Goal: Navigation & Orientation: Understand site structure

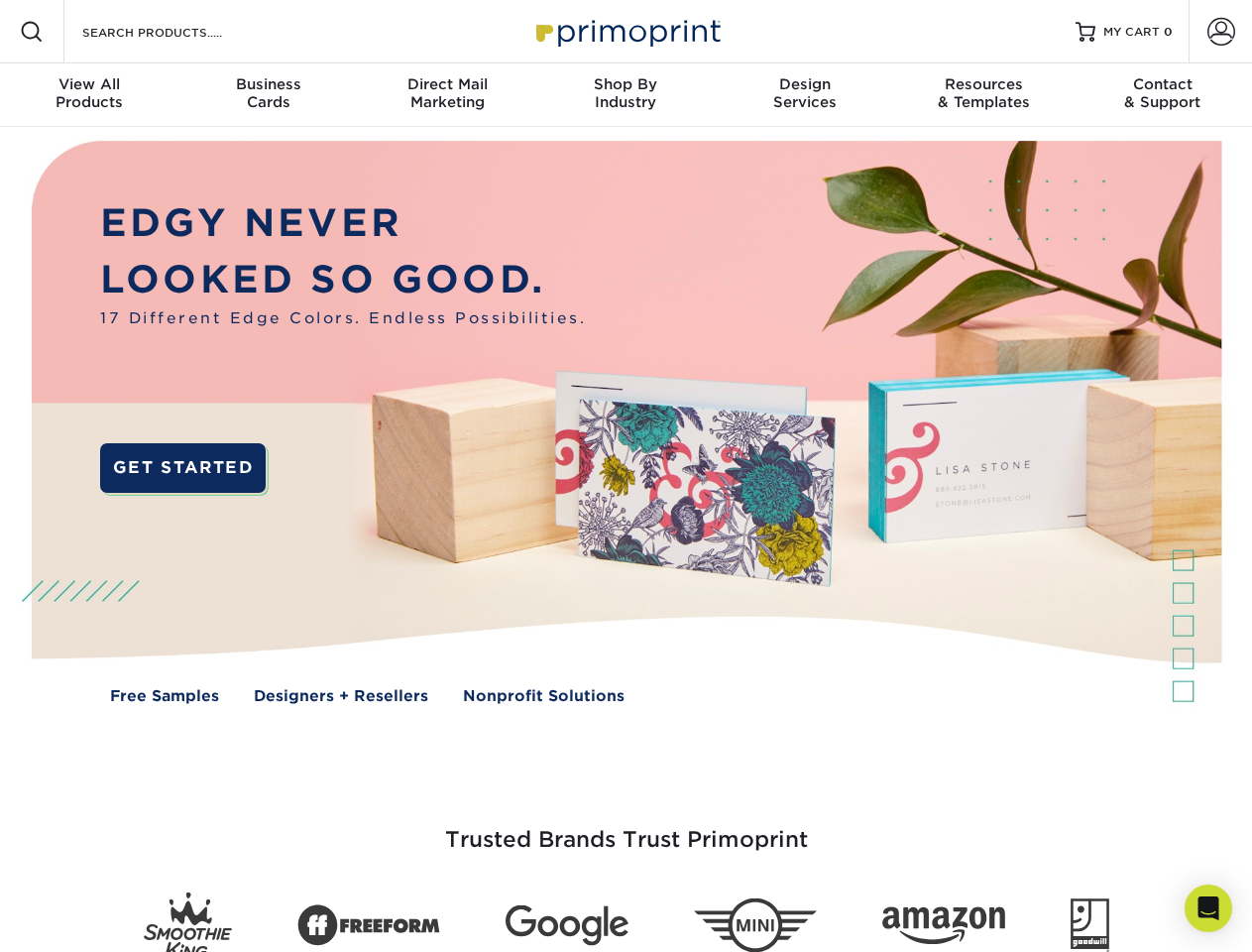
click at [626, 476] on img at bounding box center [626, 437] width 1239 height 619
click at [32, 32] on span at bounding box center [32, 32] width 24 height 24
click at [1220, 32] on span at bounding box center [1221, 32] width 28 height 28
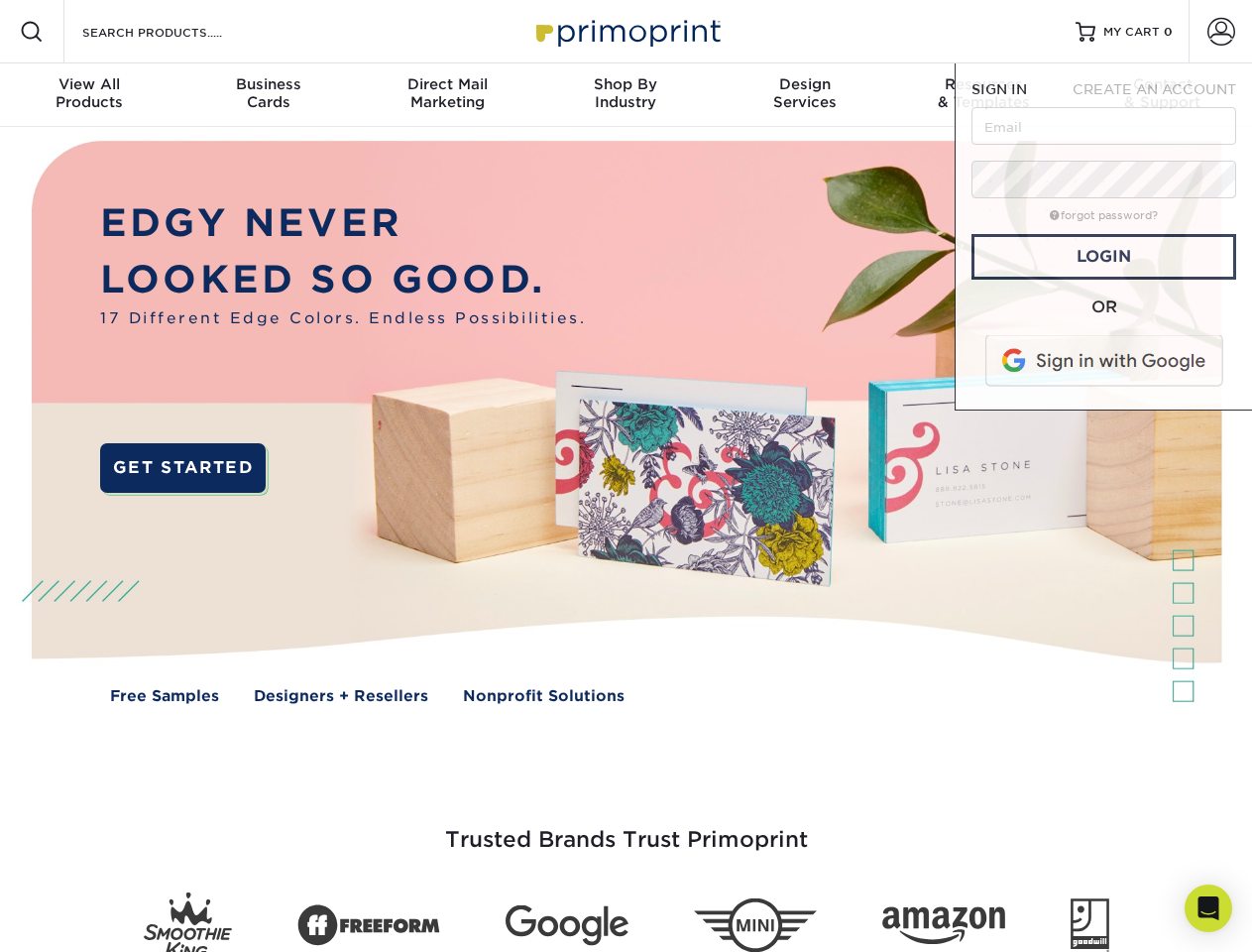
click at [89, 95] on div "View All Products" at bounding box center [89, 93] width 179 height 36
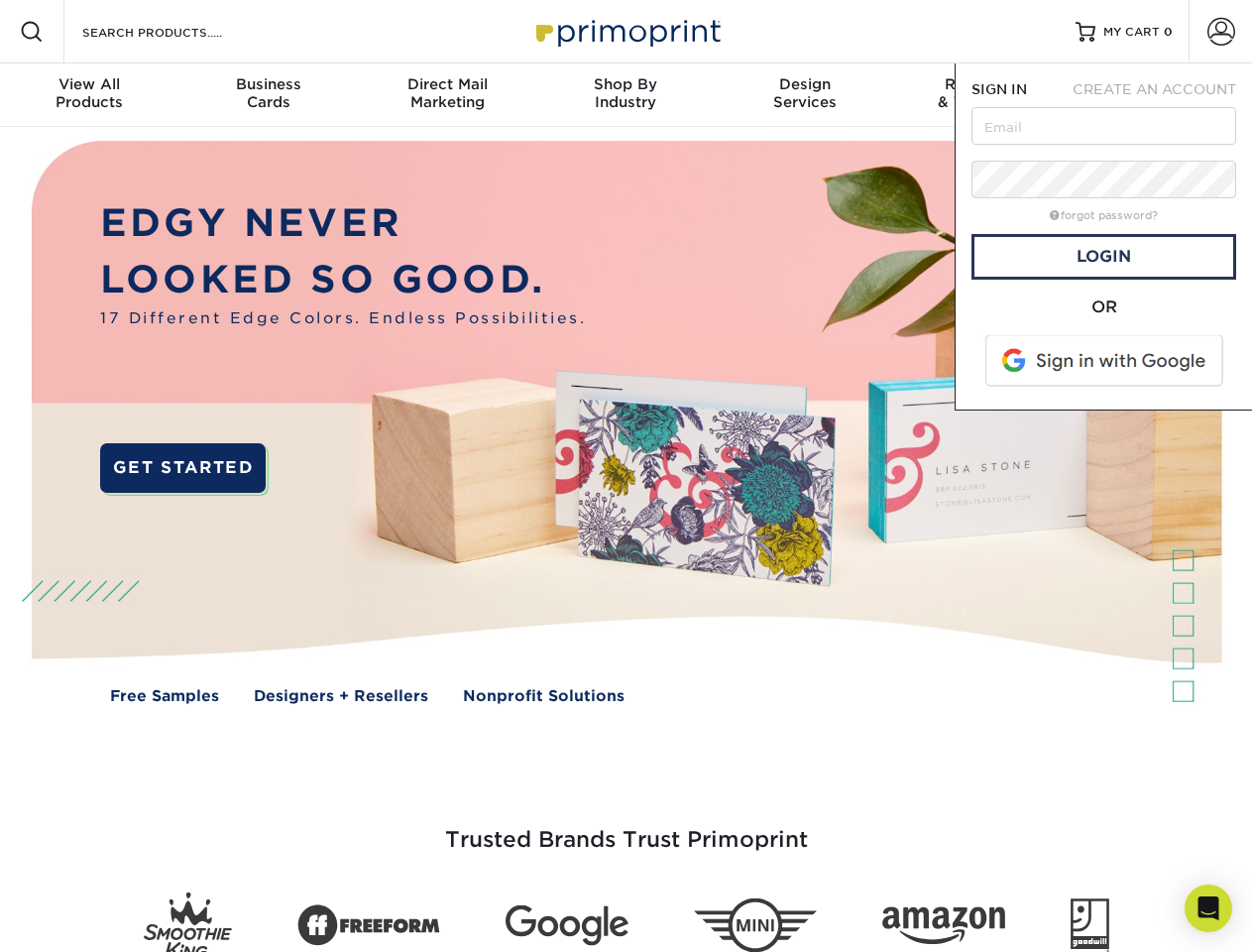
click at [268, 95] on div "Business Cards" at bounding box center [268, 93] width 179 height 36
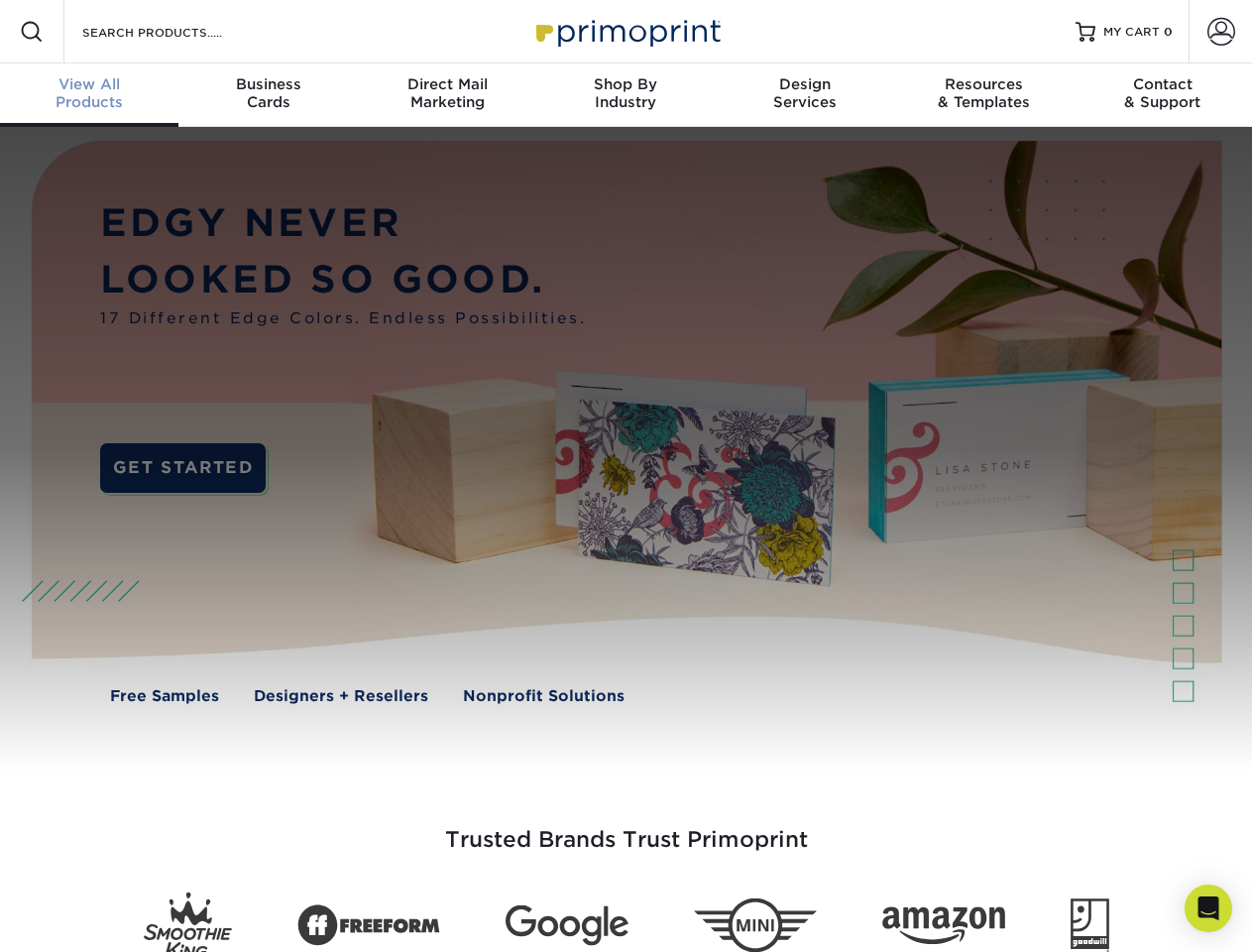
click at [447, 95] on div "Direct Mail Marketing" at bounding box center [447, 93] width 179 height 36
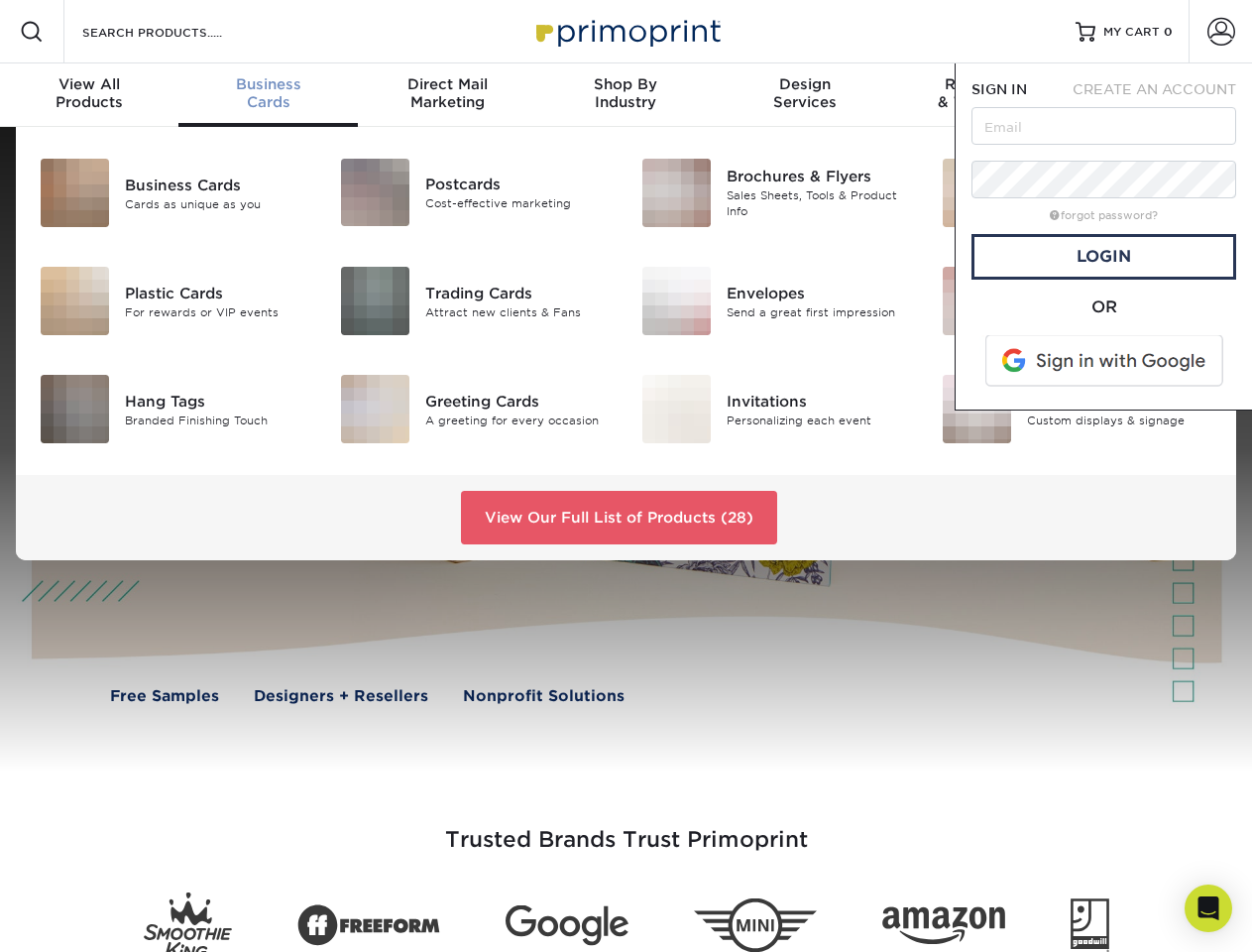
click at [626, 95] on div "Shop By Industry" at bounding box center [626, 93] width 179 height 36
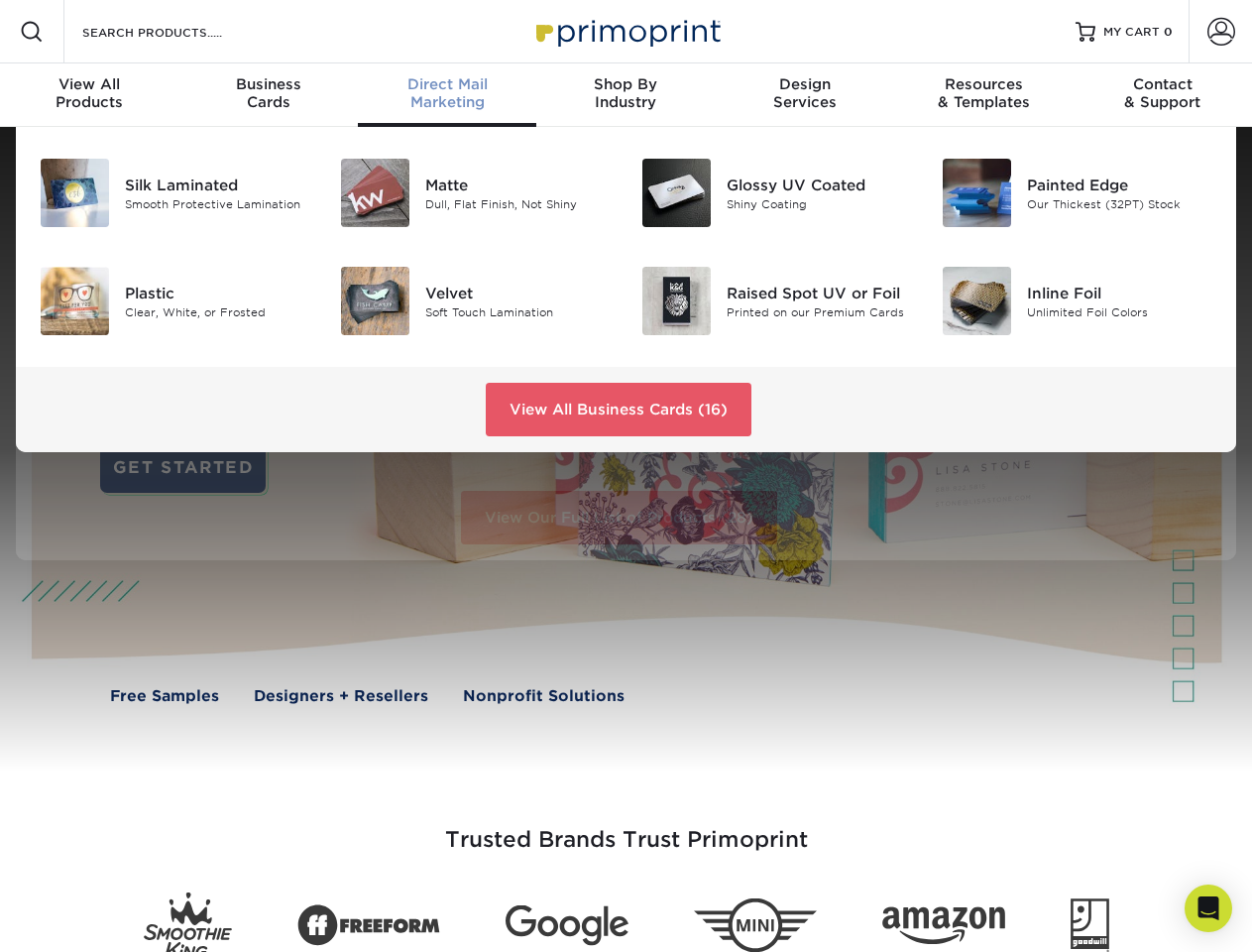
click at [805, 95] on div "Design Services" at bounding box center [805, 93] width 179 height 36
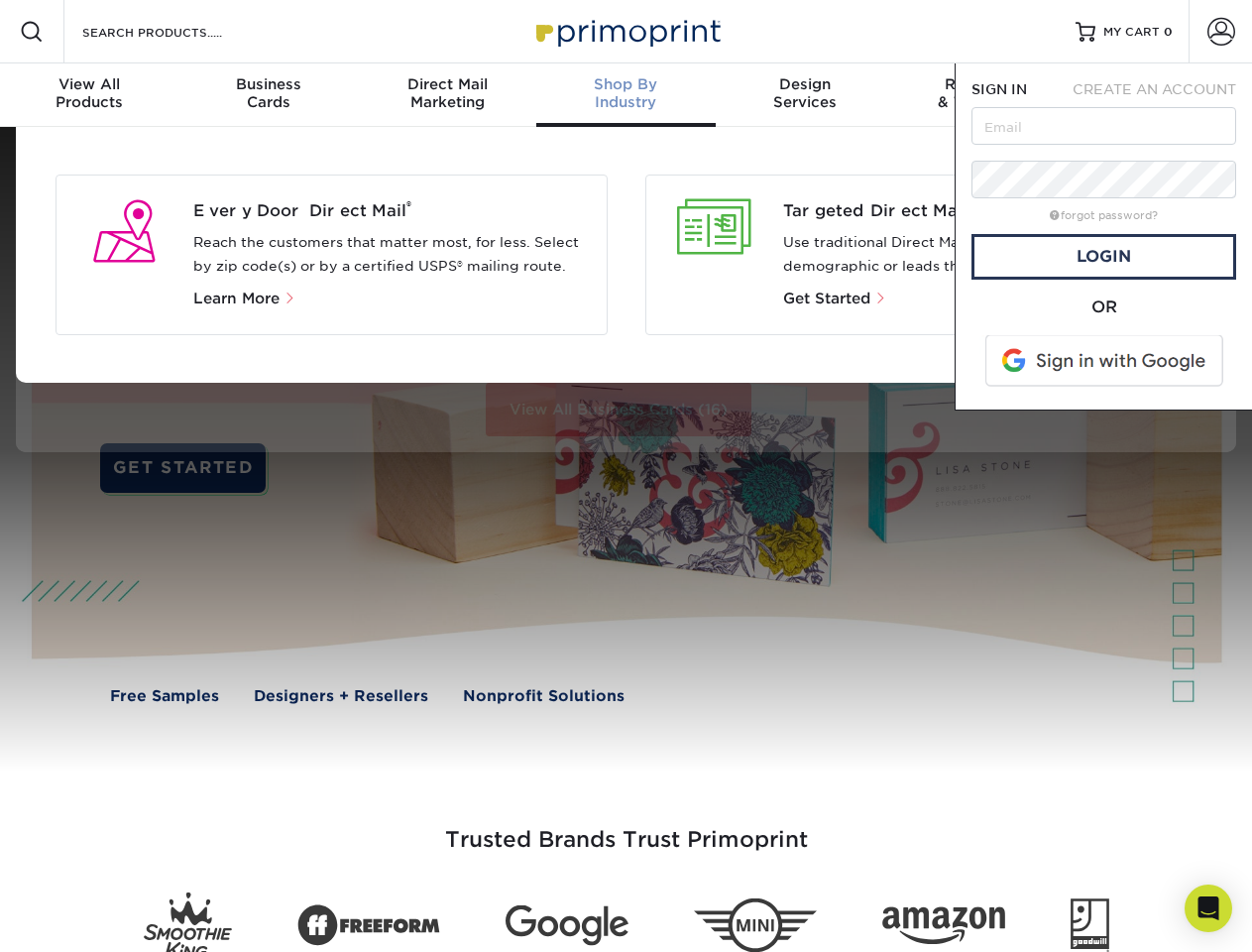
click at [984, 95] on span "SIGN IN" at bounding box center [1000, 89] width 56 height 16
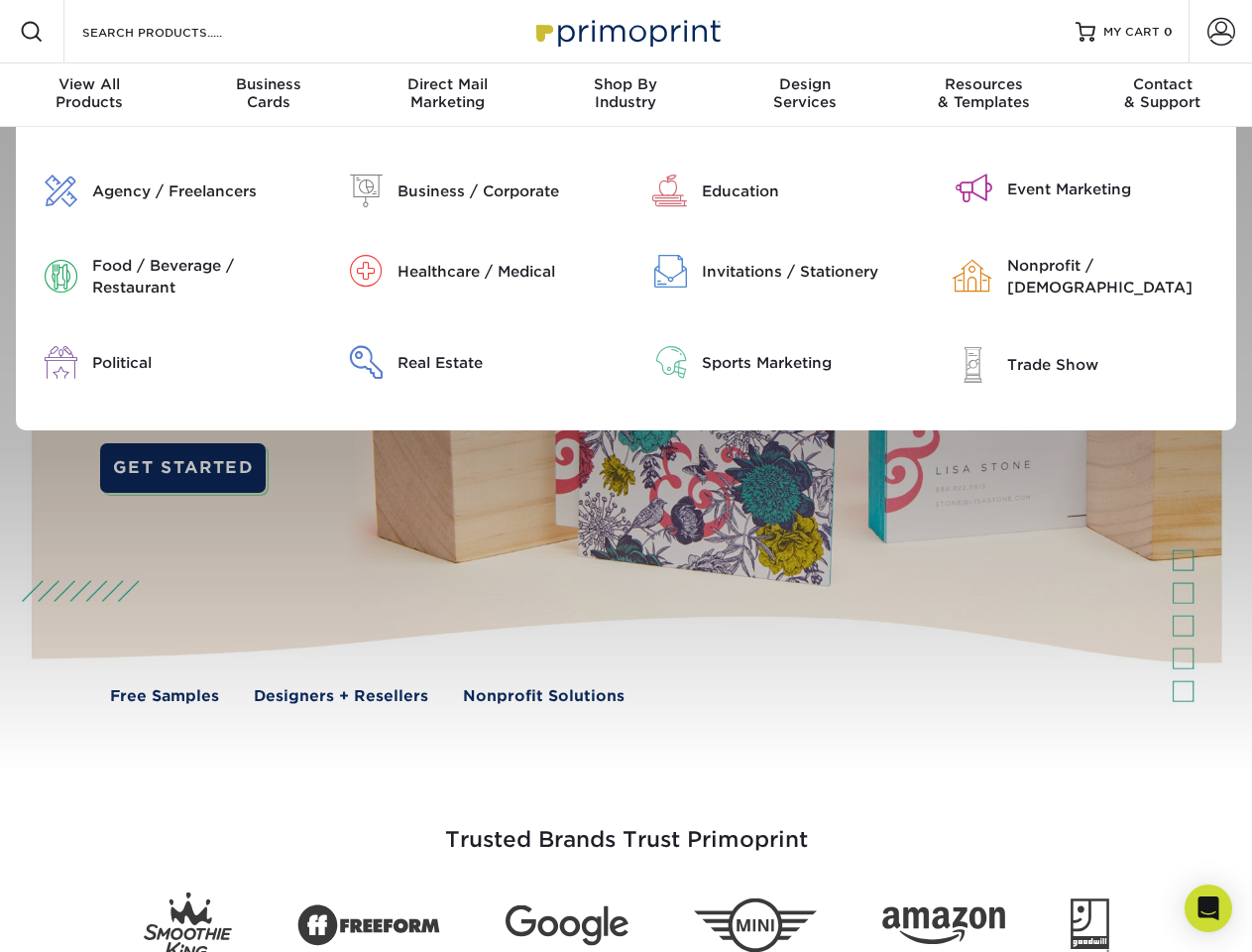
click at [1163, 95] on div "Contact & Support" at bounding box center [1163, 93] width 179 height 36
